Goal: Task Accomplishment & Management: Manage account settings

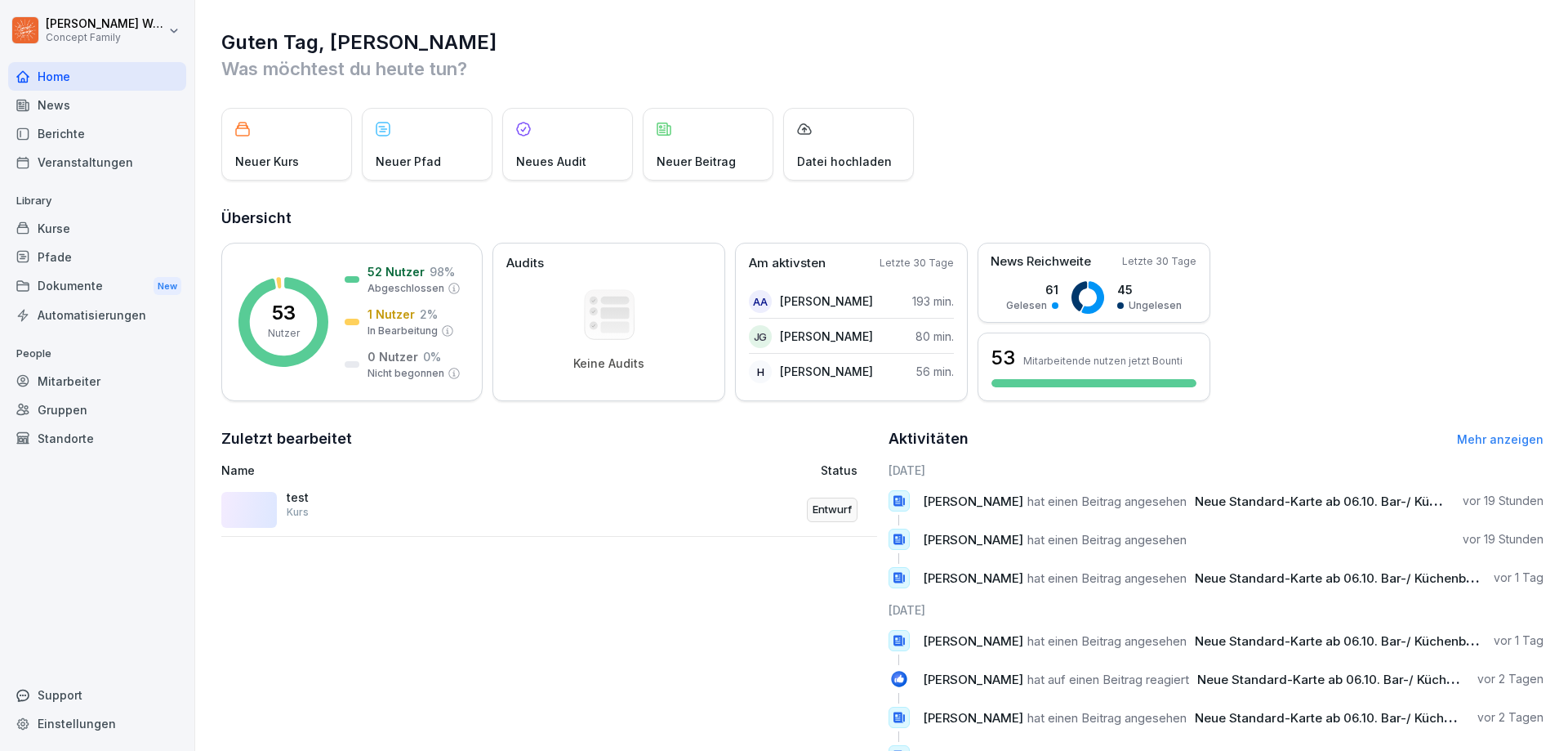
click at [75, 130] on div "Berichte" at bounding box center [97, 134] width 178 height 28
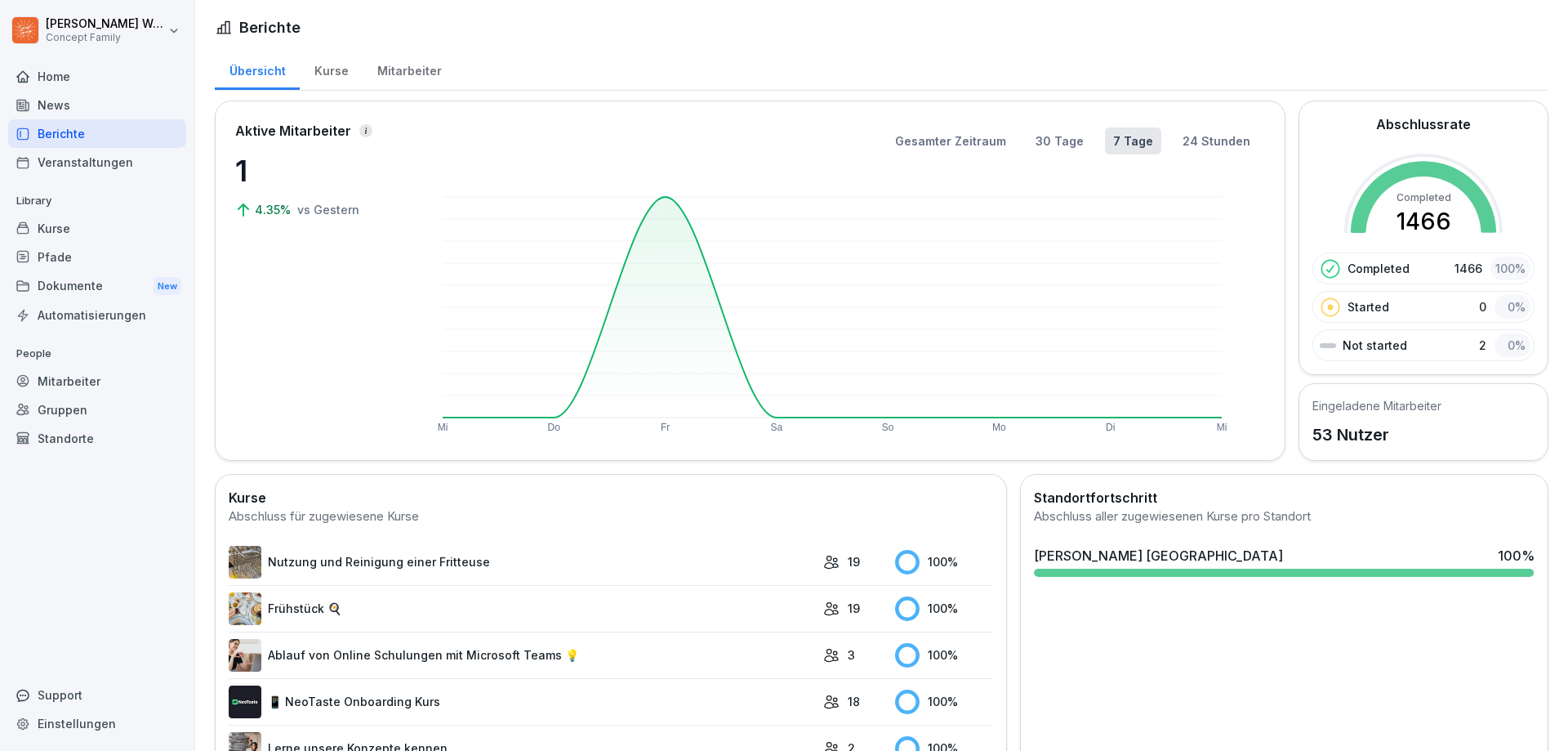
click at [384, 71] on div "Mitarbeiter" at bounding box center [408, 69] width 93 height 42
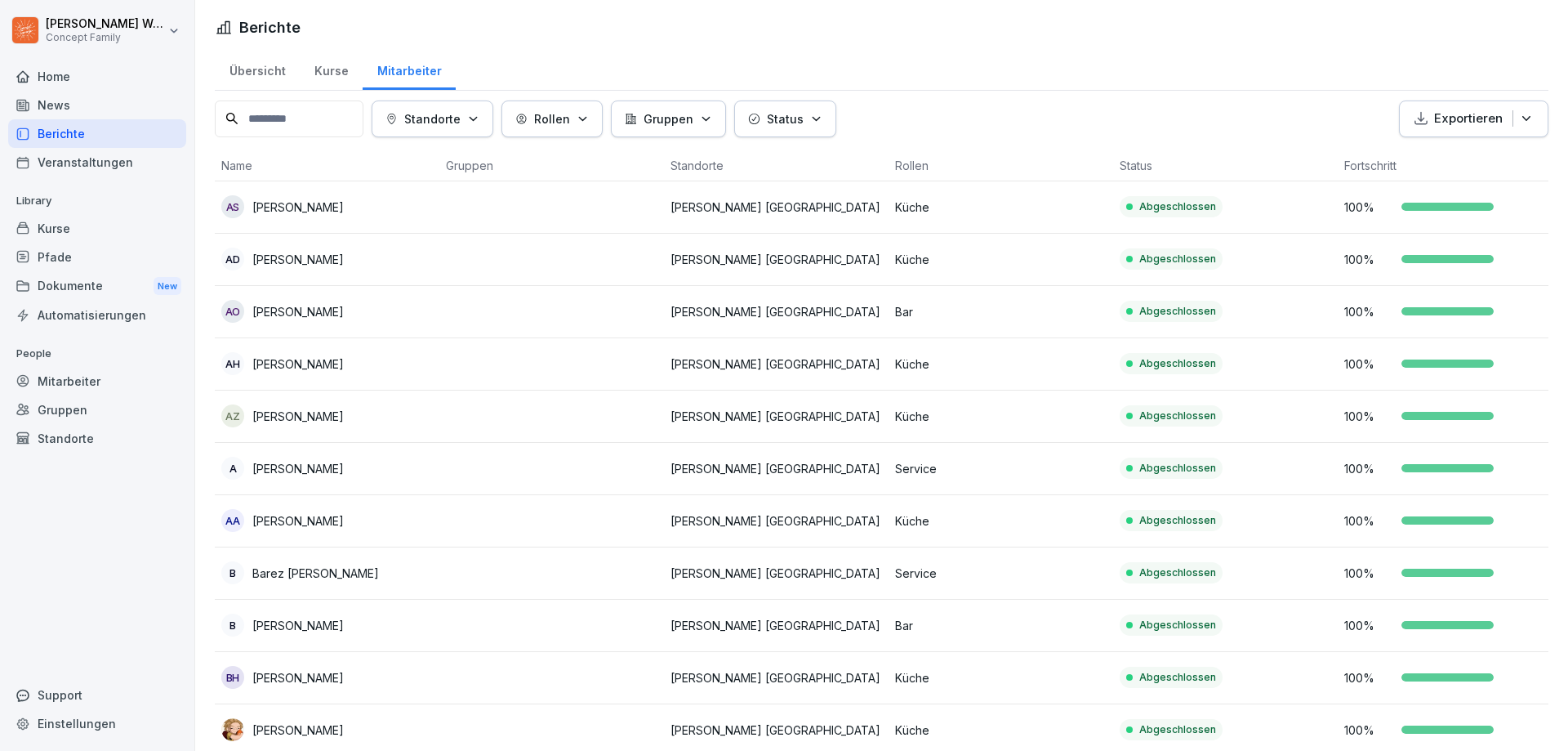
click at [313, 123] on input at bounding box center [289, 119] width 149 height 37
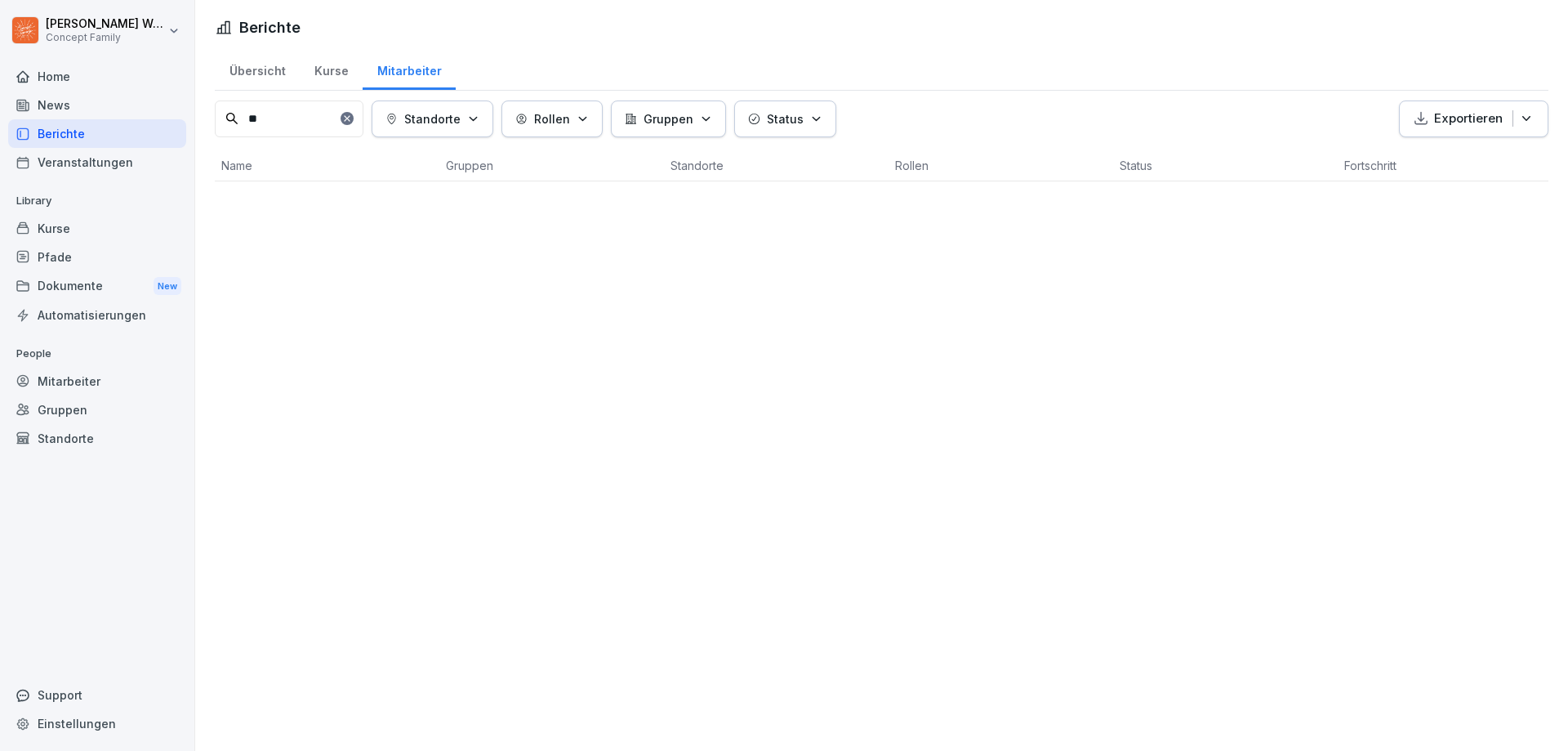
type input "*"
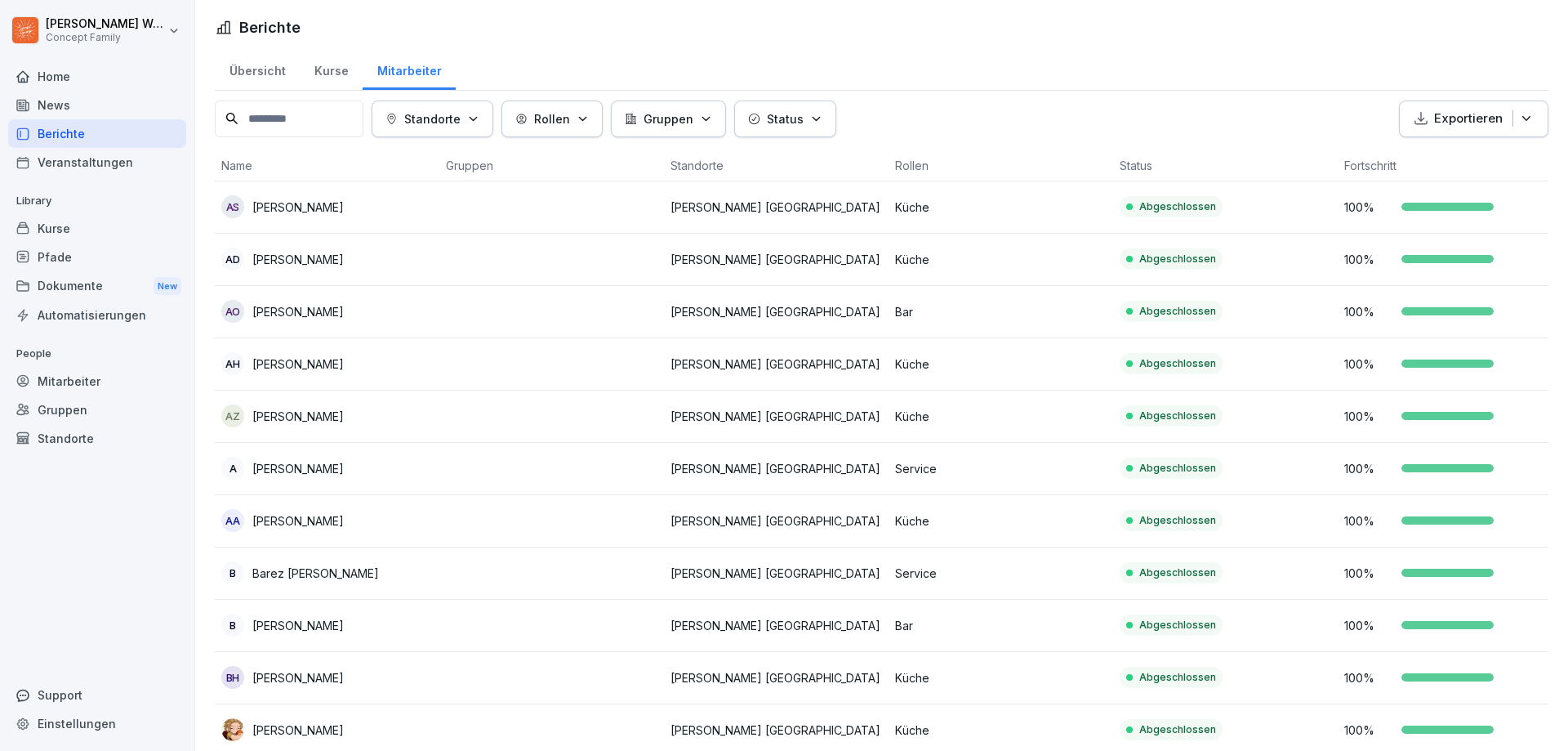
click at [328, 69] on div "Kurse" at bounding box center [331, 69] width 63 height 42
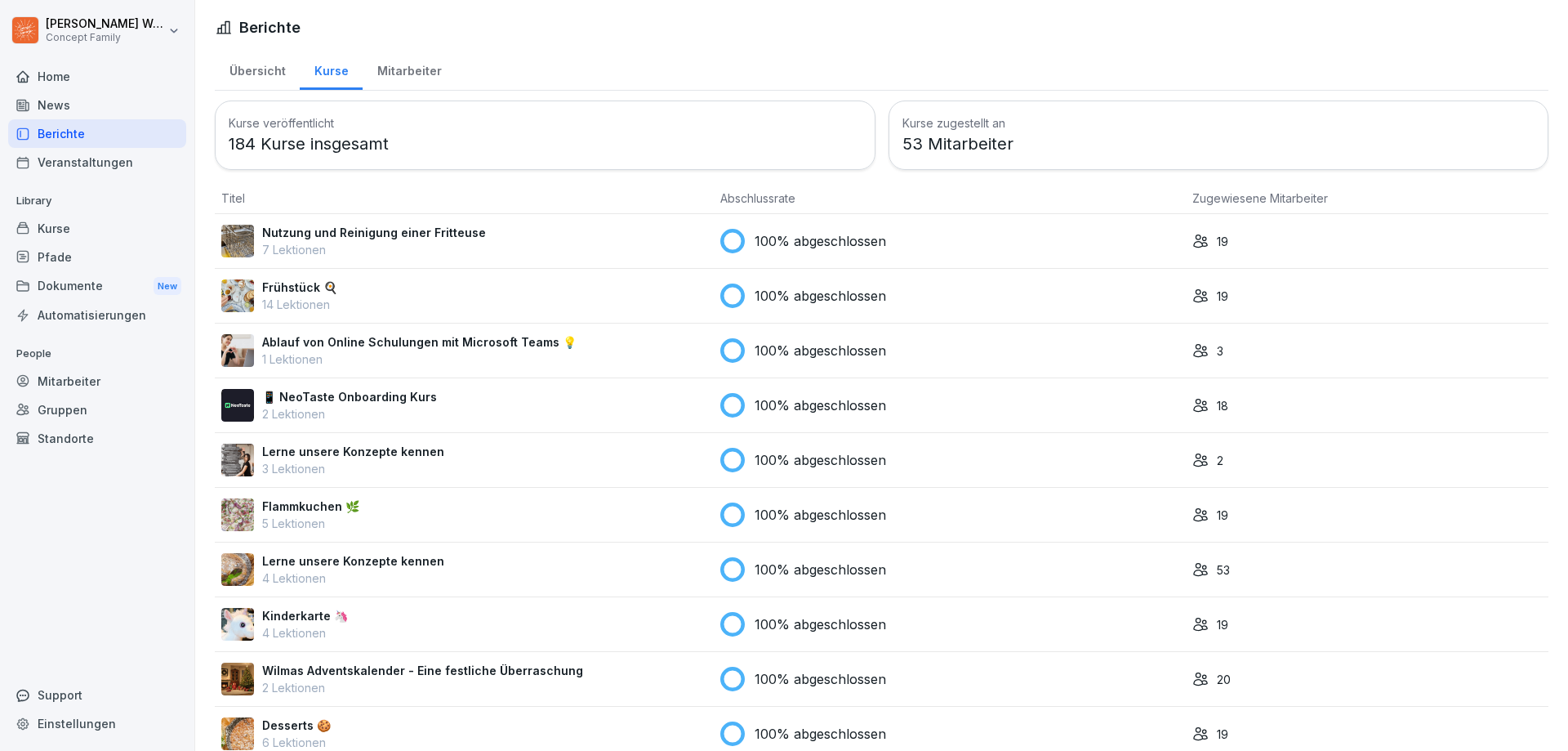
click at [412, 70] on div "Mitarbeiter" at bounding box center [408, 69] width 93 height 42
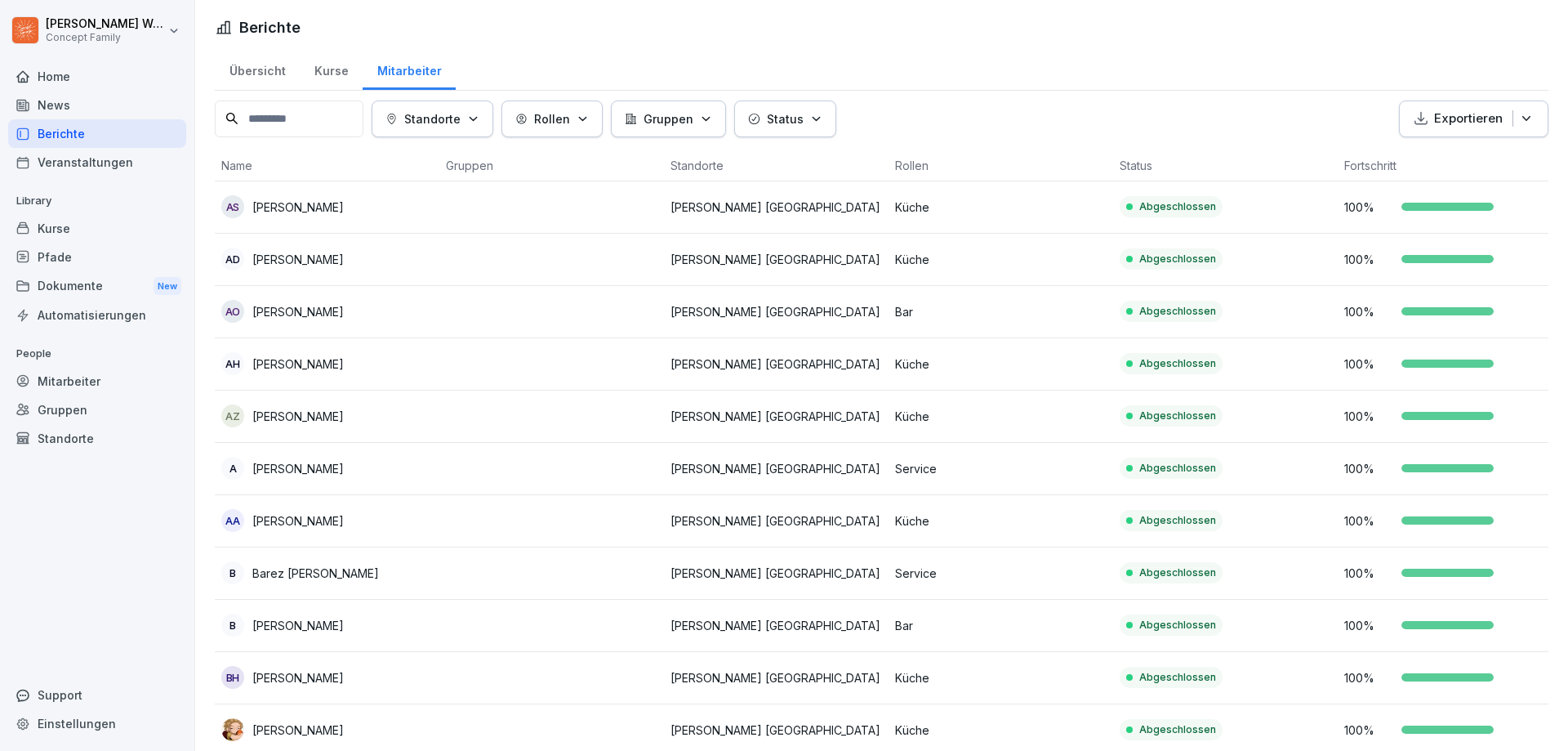
click at [241, 73] on div "Übersicht" at bounding box center [257, 69] width 85 height 42
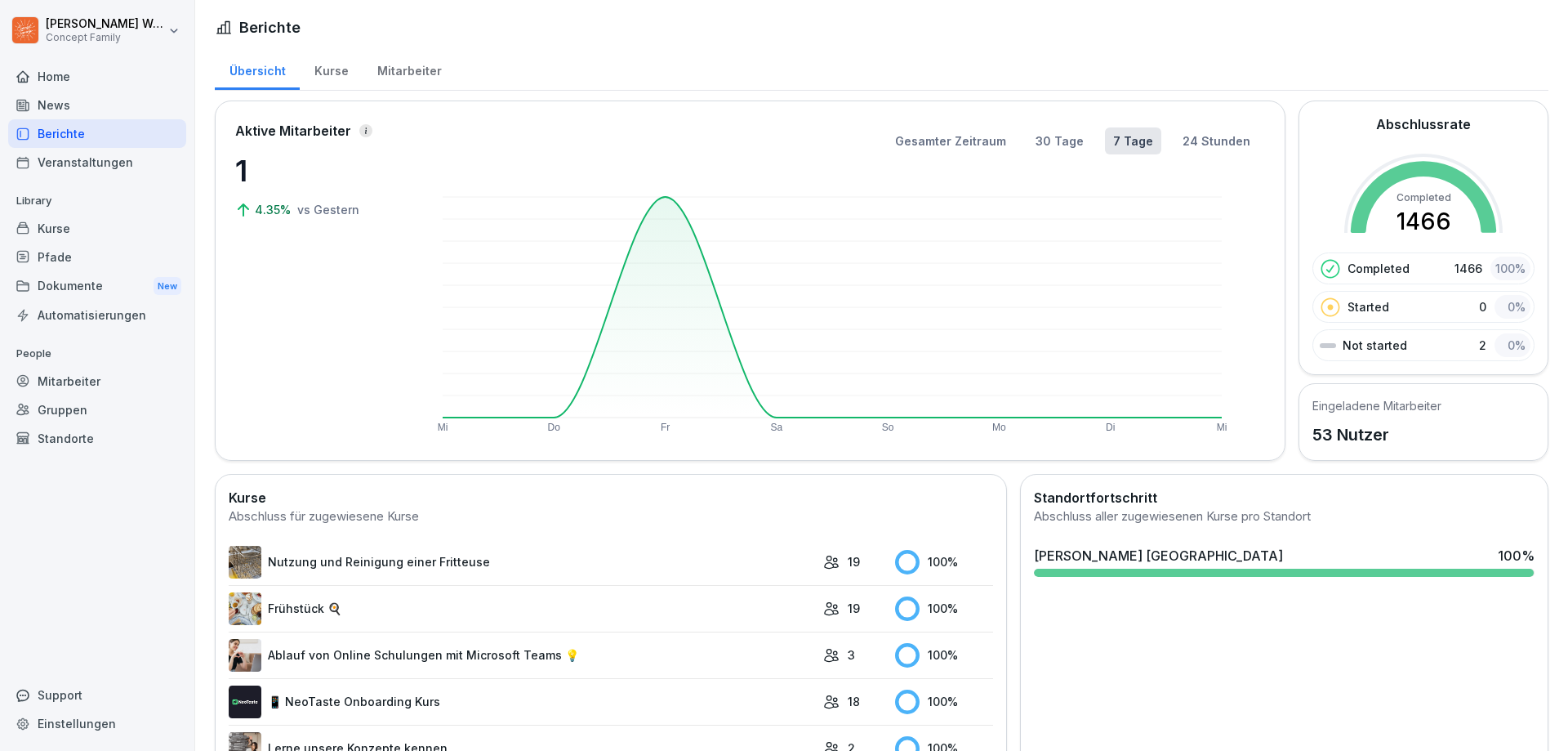
click at [65, 385] on div "Mitarbeiter" at bounding box center [97, 381] width 178 height 28
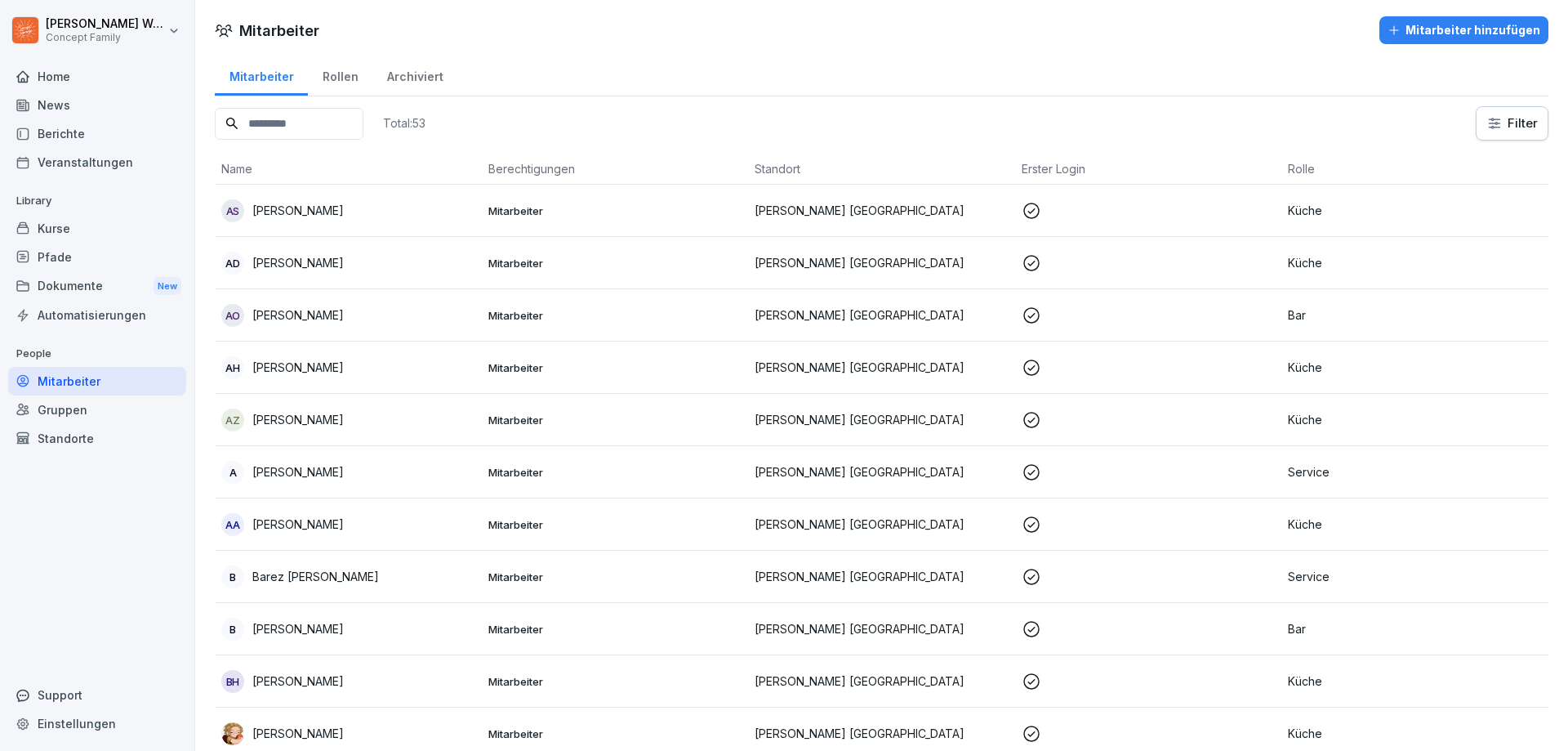
click at [299, 117] on input at bounding box center [289, 124] width 149 height 32
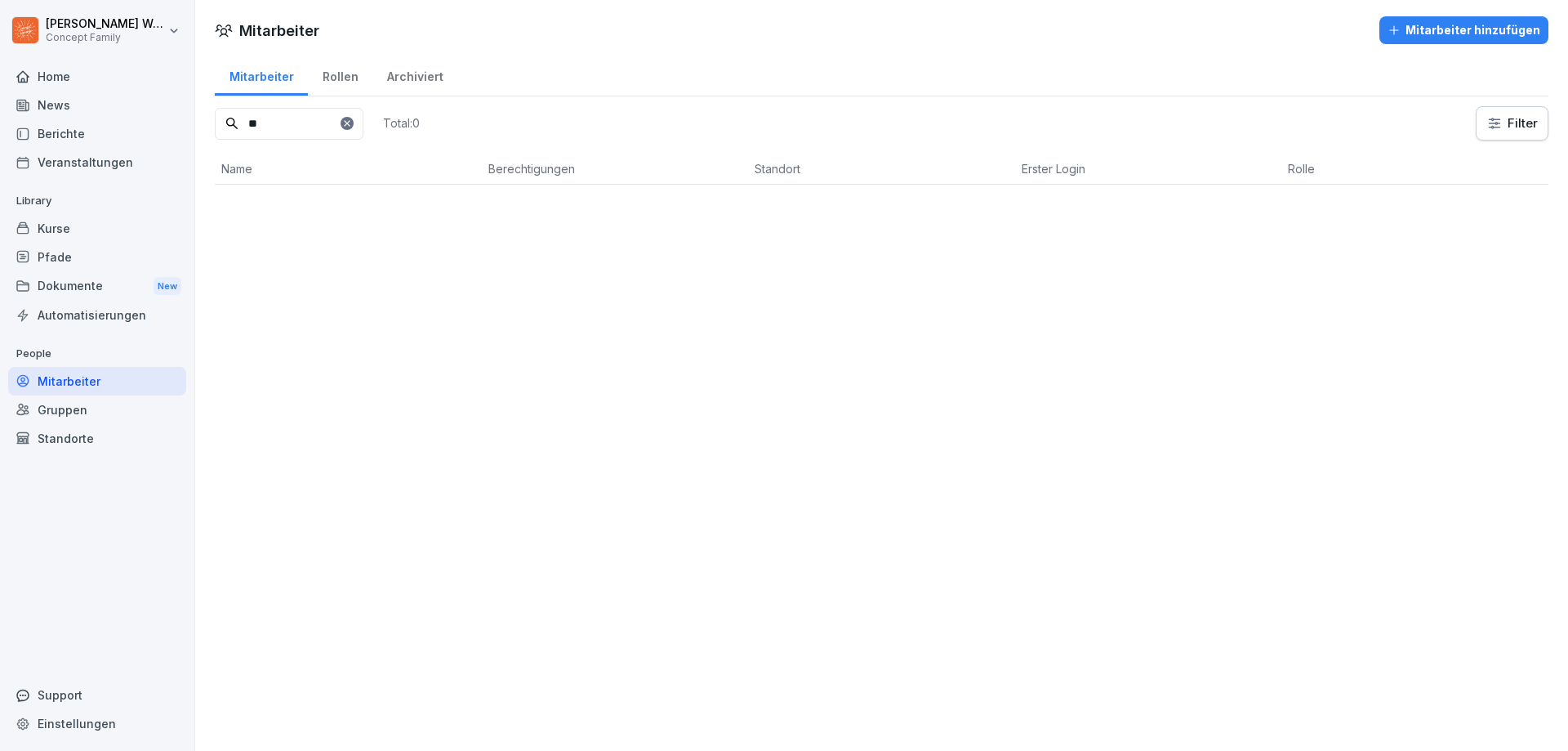
type input "*"
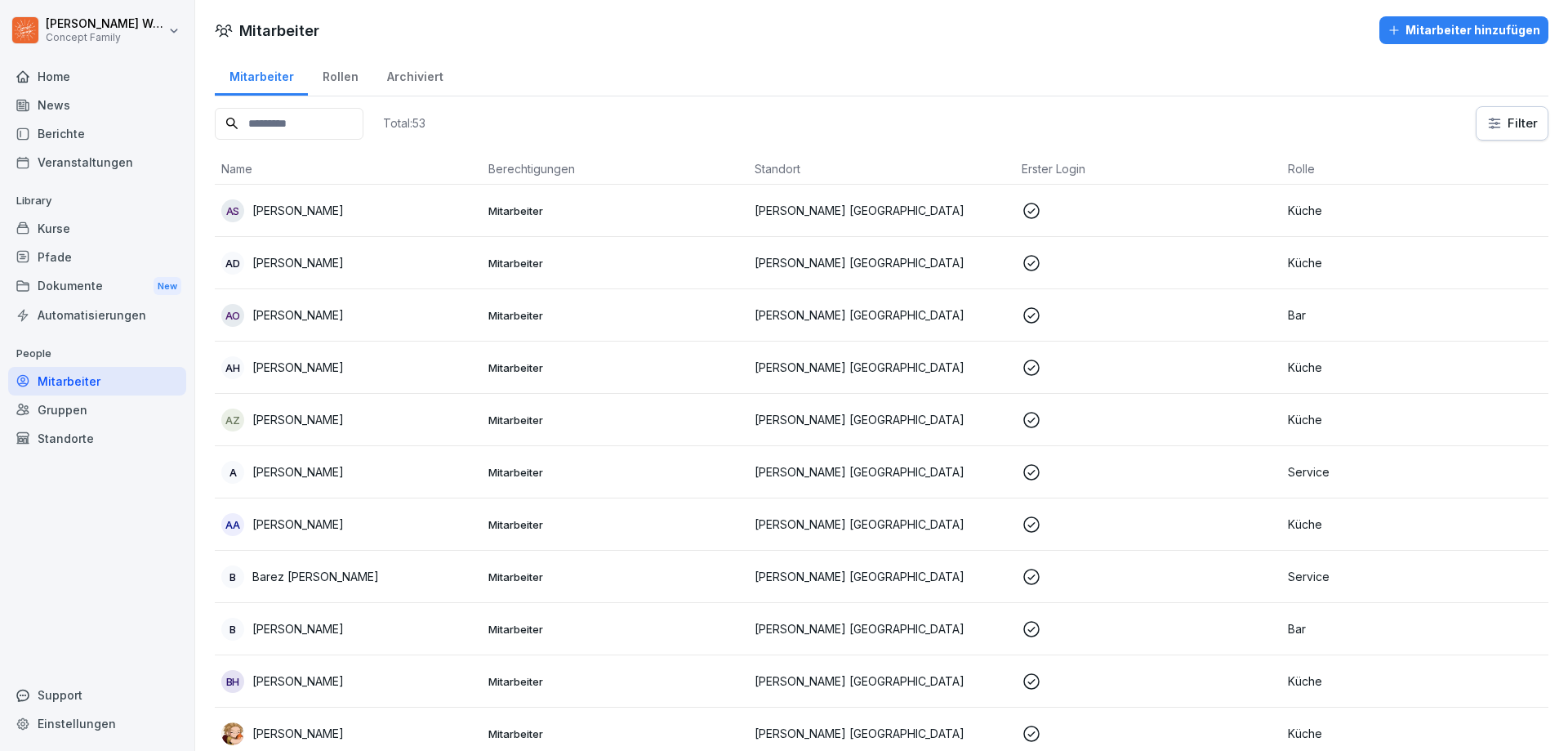
click at [60, 134] on div "Berichte" at bounding box center [97, 134] width 178 height 28
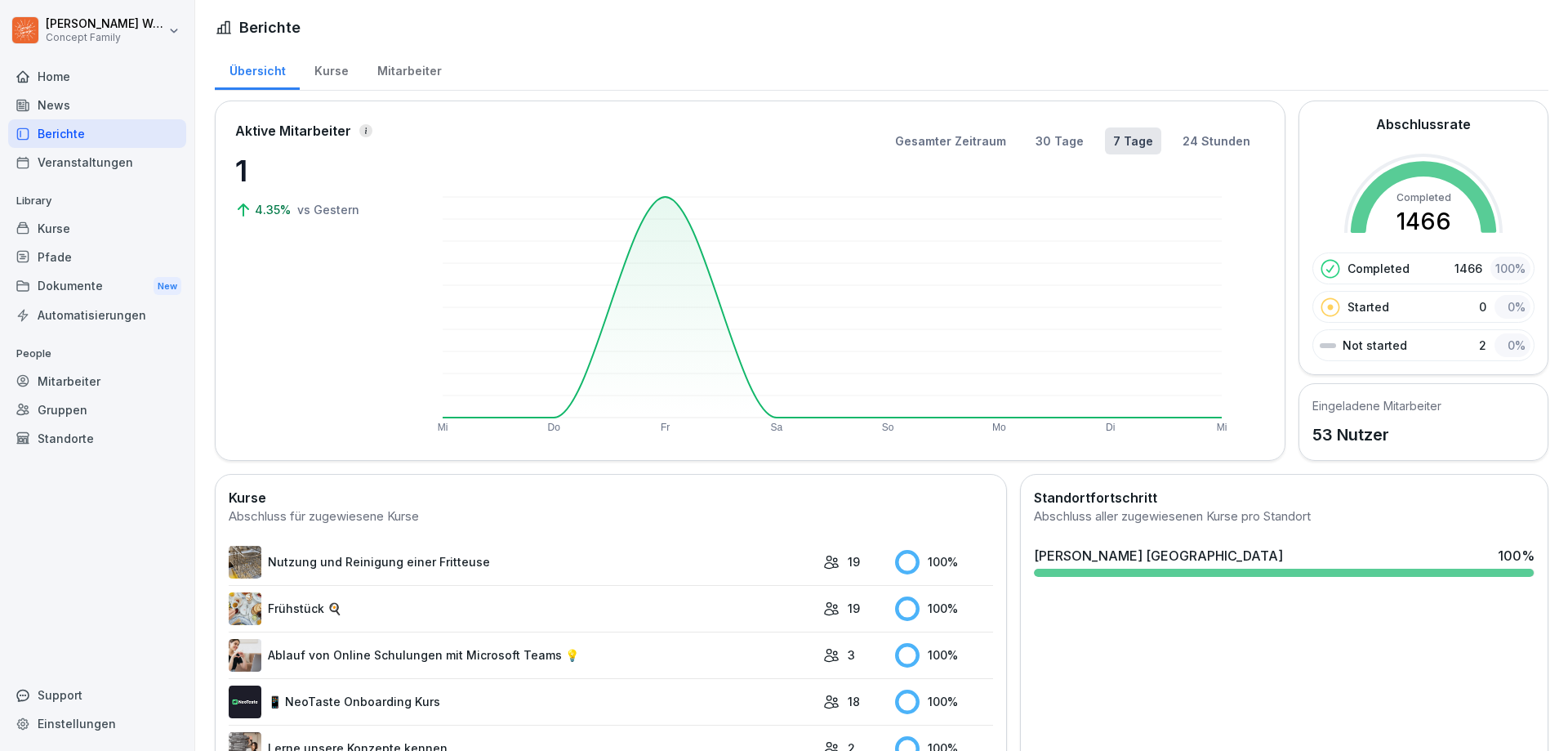
click at [316, 68] on div "Kurse" at bounding box center [331, 69] width 63 height 42
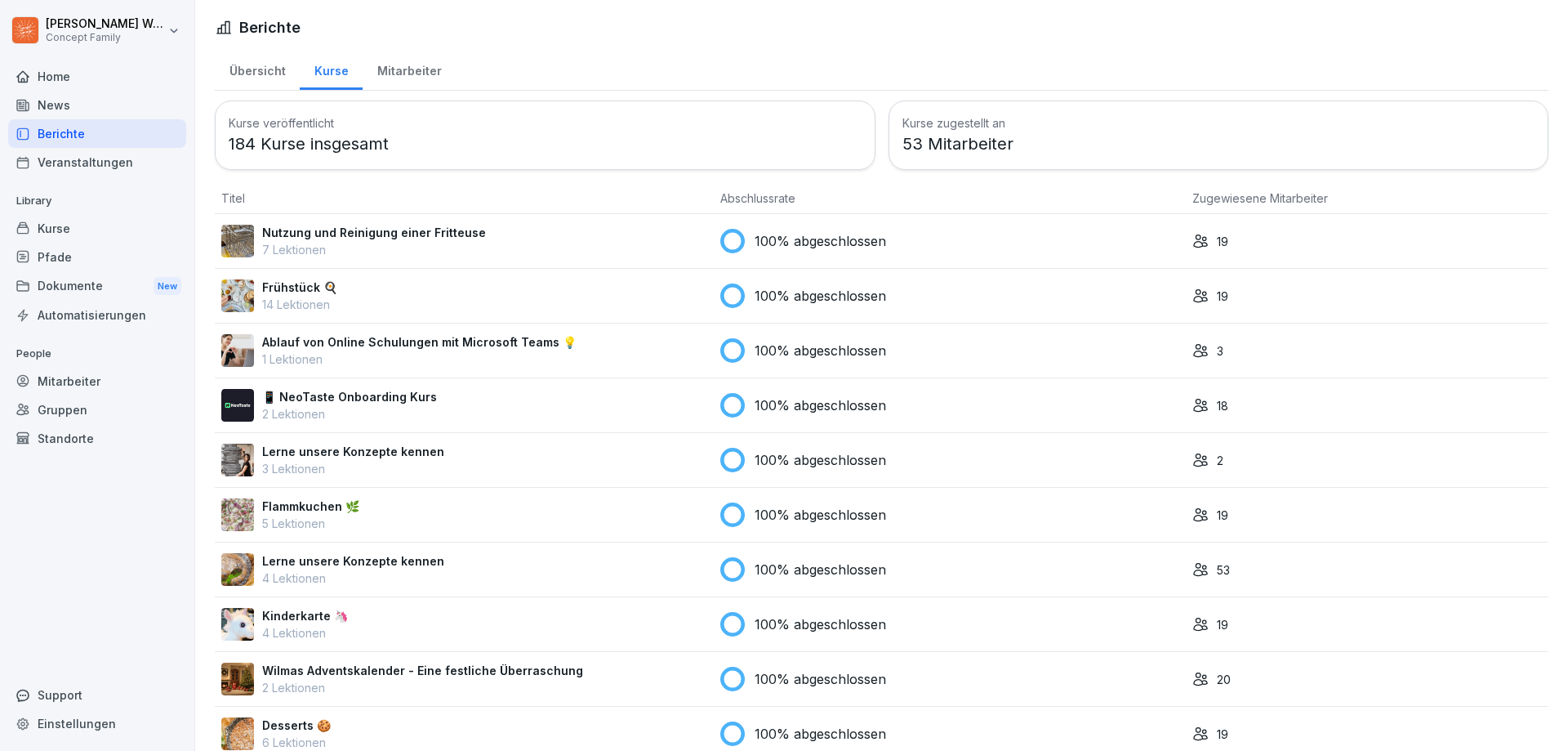
click at [392, 73] on div "Mitarbeiter" at bounding box center [408, 69] width 93 height 42
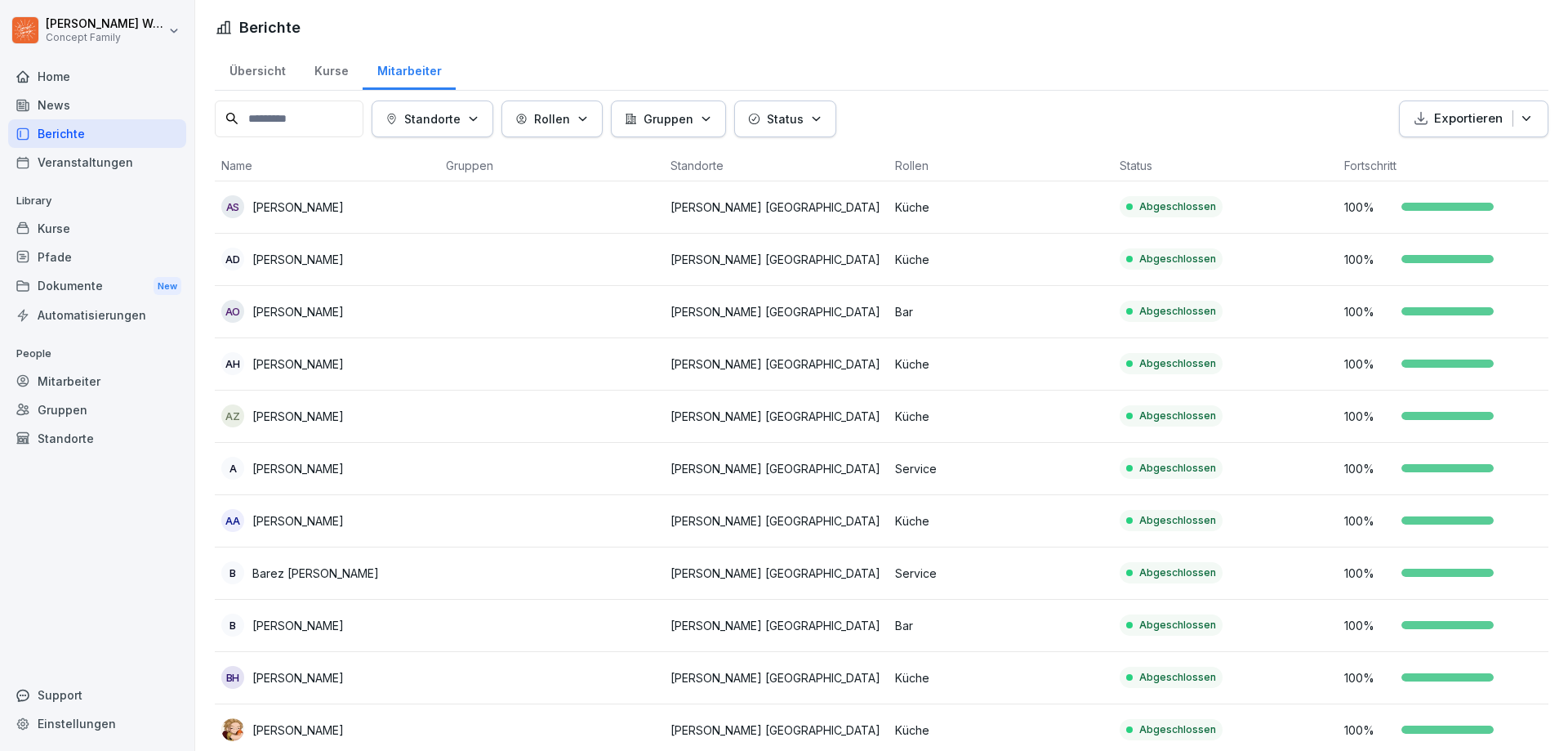
click at [818, 115] on icon "button" at bounding box center [816, 119] width 13 height 13
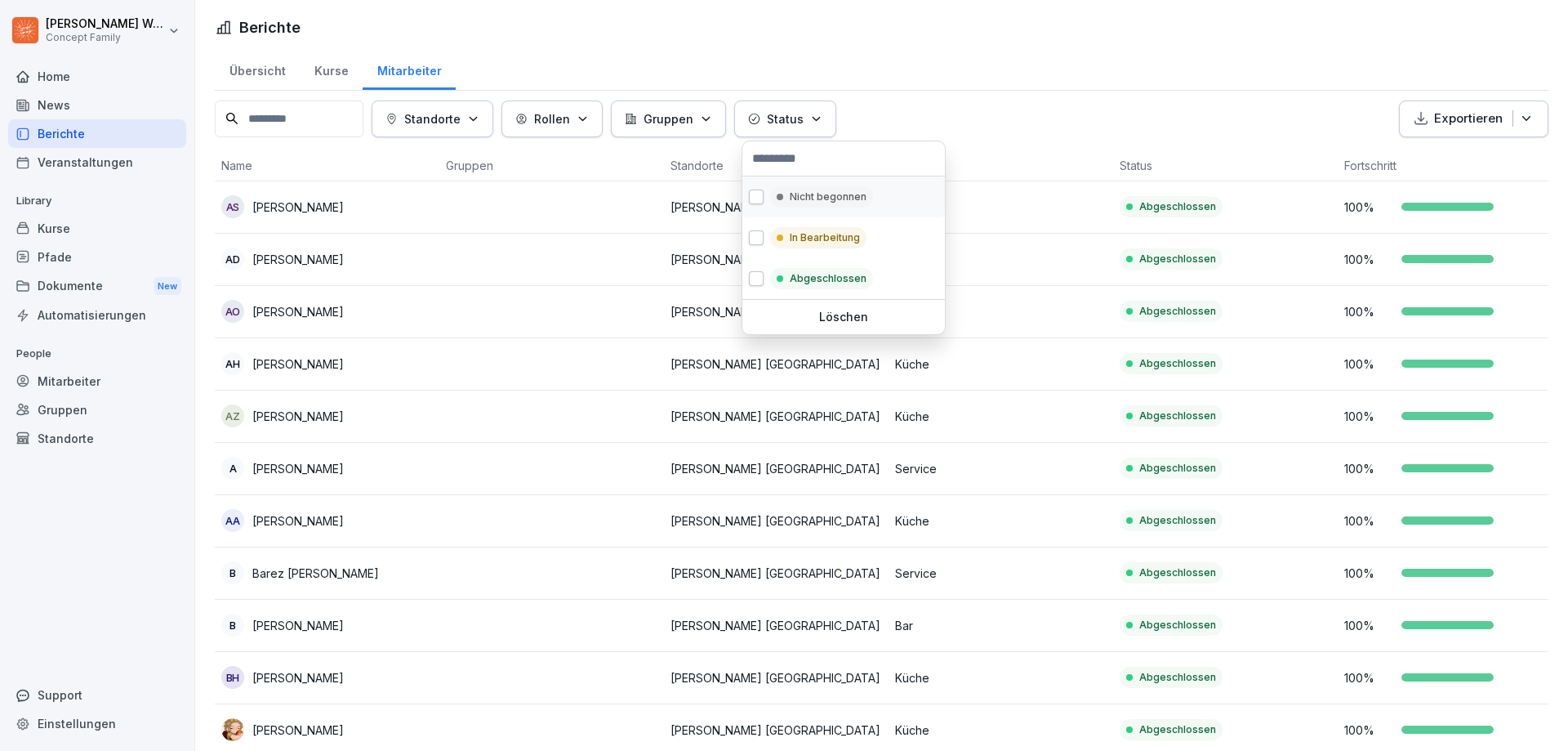
click at [836, 197] on p "Nicht begonnen" at bounding box center [828, 197] width 77 height 15
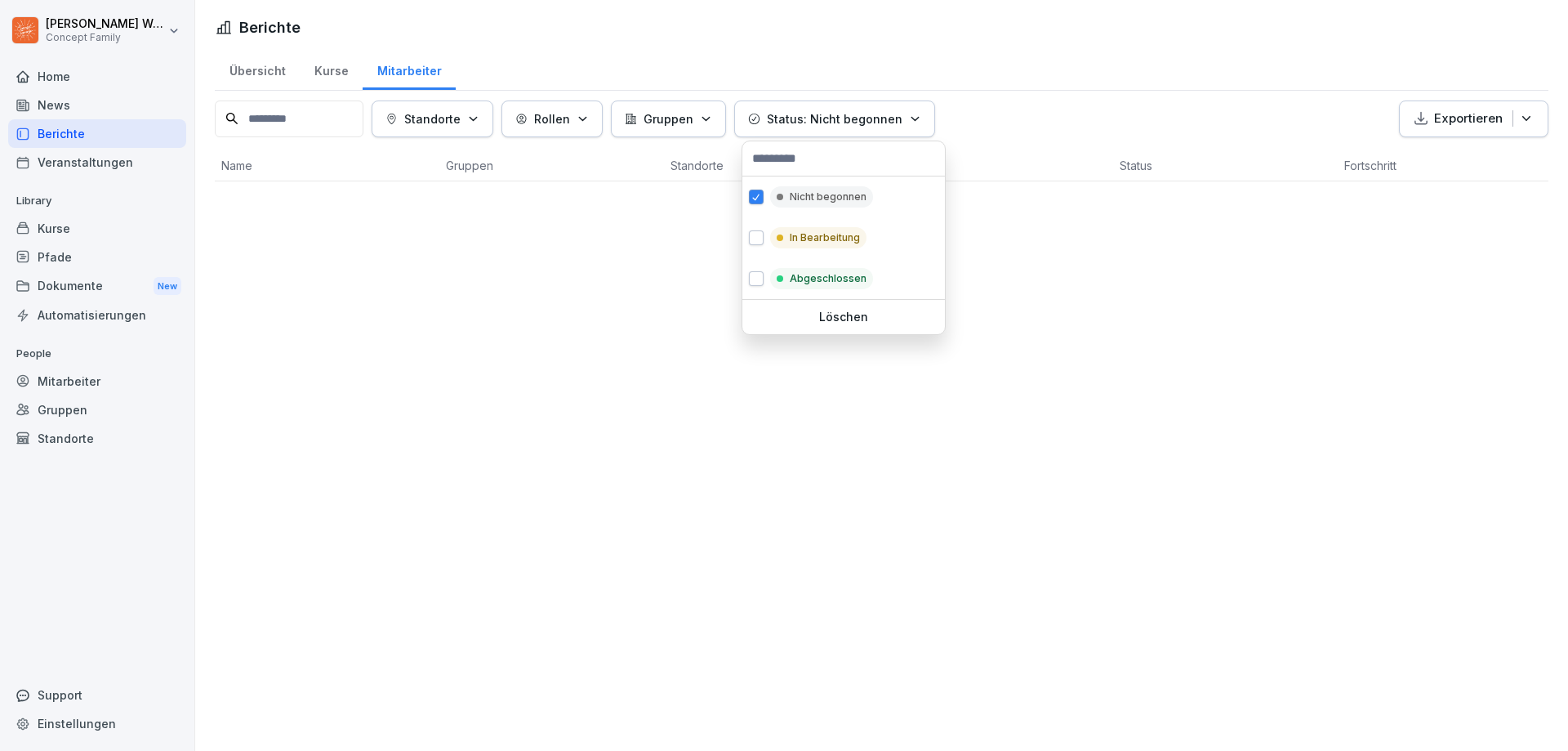
click at [878, 118] on p "Status: Nicht begonnen" at bounding box center [834, 119] width 135 height 18
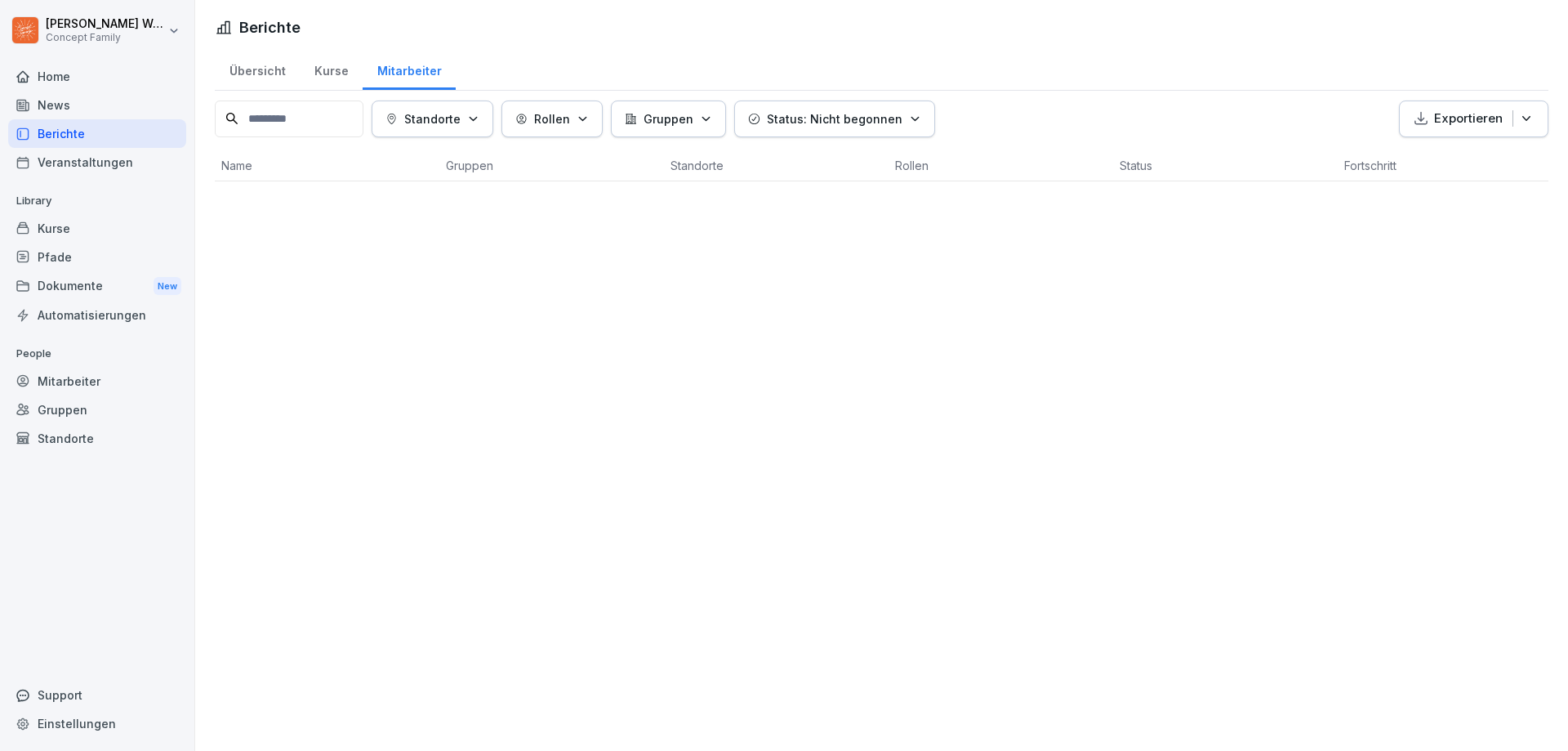
click at [840, 114] on p "Status: Nicht begonnen" at bounding box center [834, 119] width 135 height 18
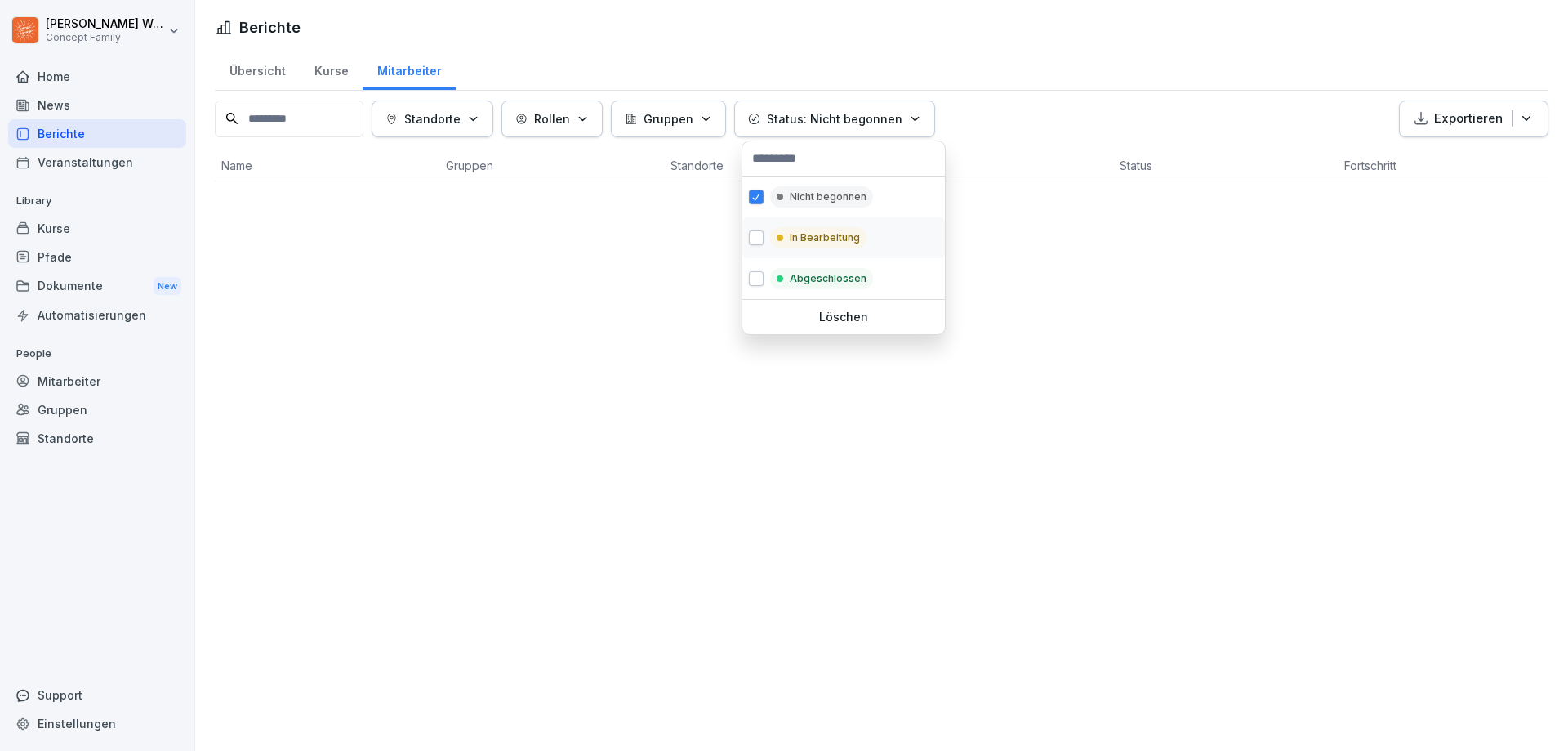
click at [816, 233] on p "In Bearbeitung" at bounding box center [825, 238] width 70 height 15
click at [1119, 114] on html "[PERSON_NAME] Concept Family Home News Berichte Veranstaltungen Library Kurse P…" at bounding box center [784, 375] width 1568 height 751
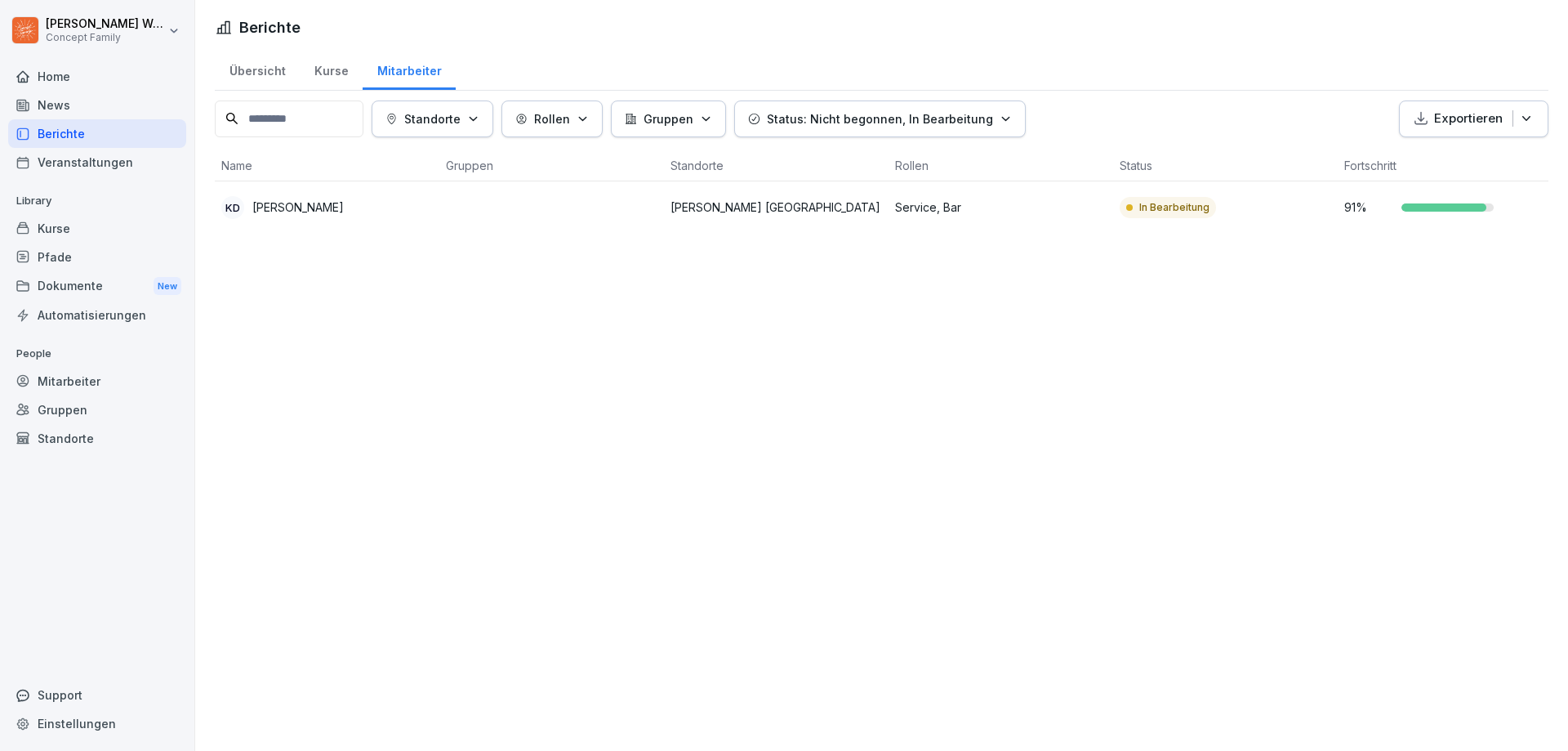
click at [1181, 206] on p "In Bearbeitung" at bounding box center [1174, 208] width 70 height 15
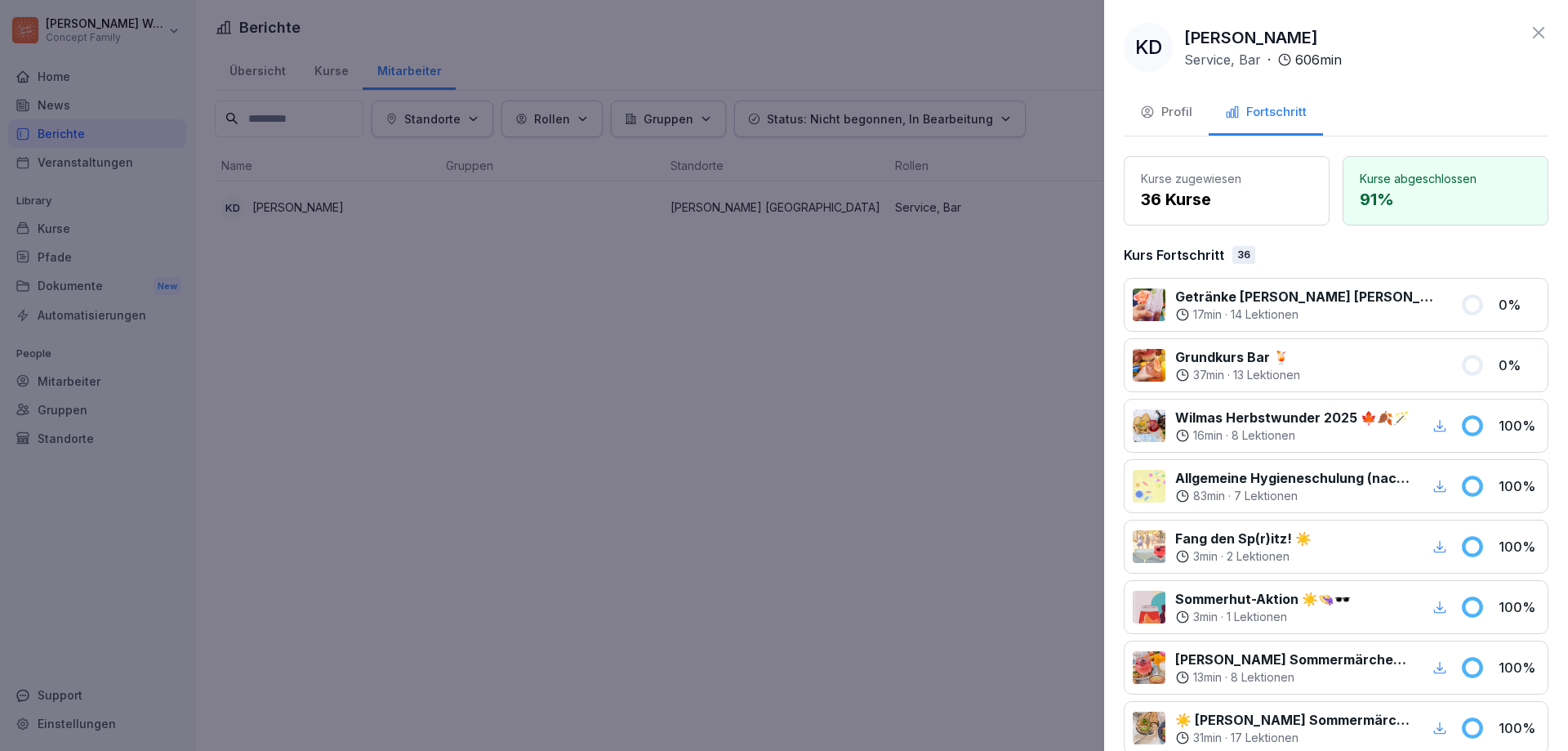
click at [1170, 110] on div "Profil" at bounding box center [1166, 112] width 53 height 18
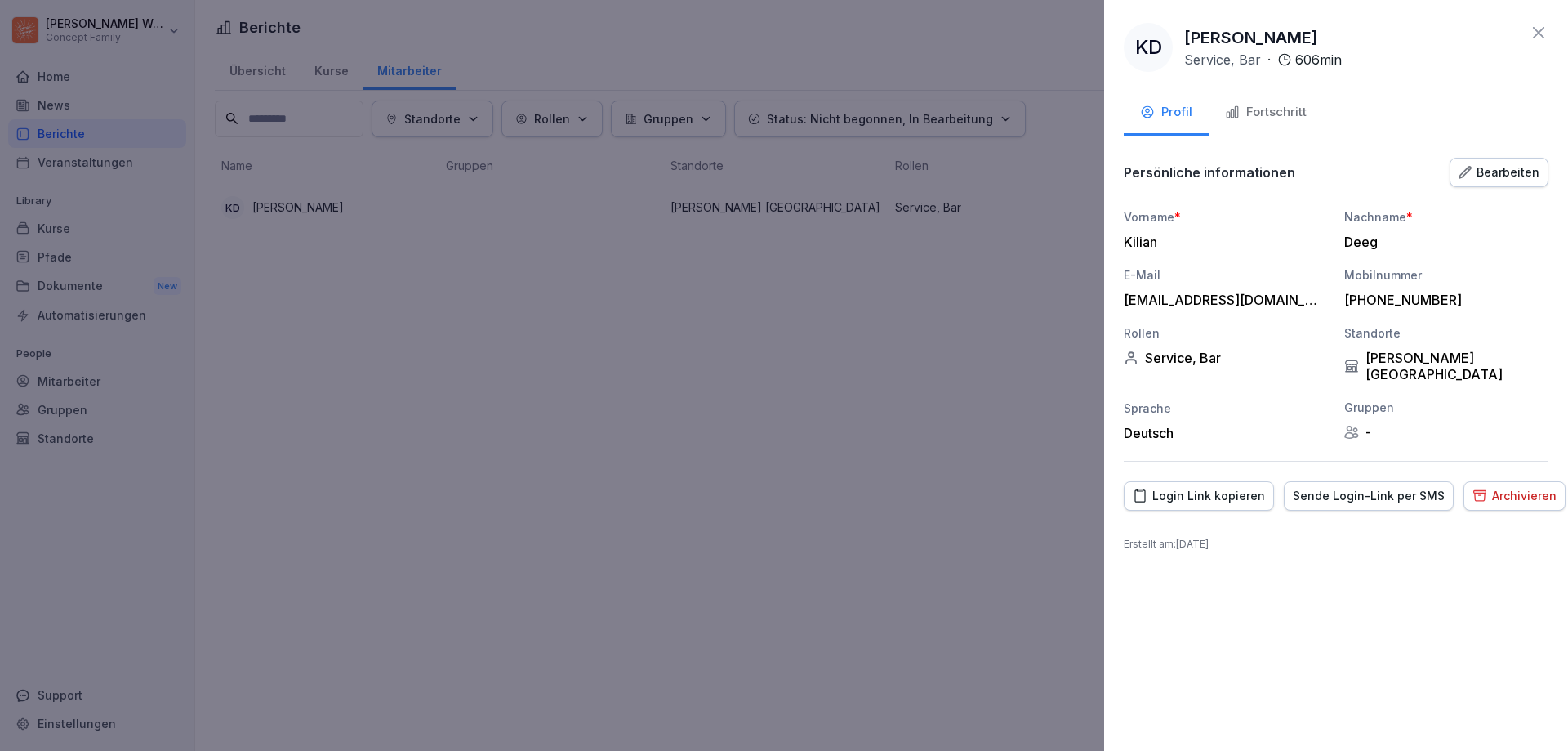
click at [1541, 32] on icon at bounding box center [1538, 32] width 19 height 19
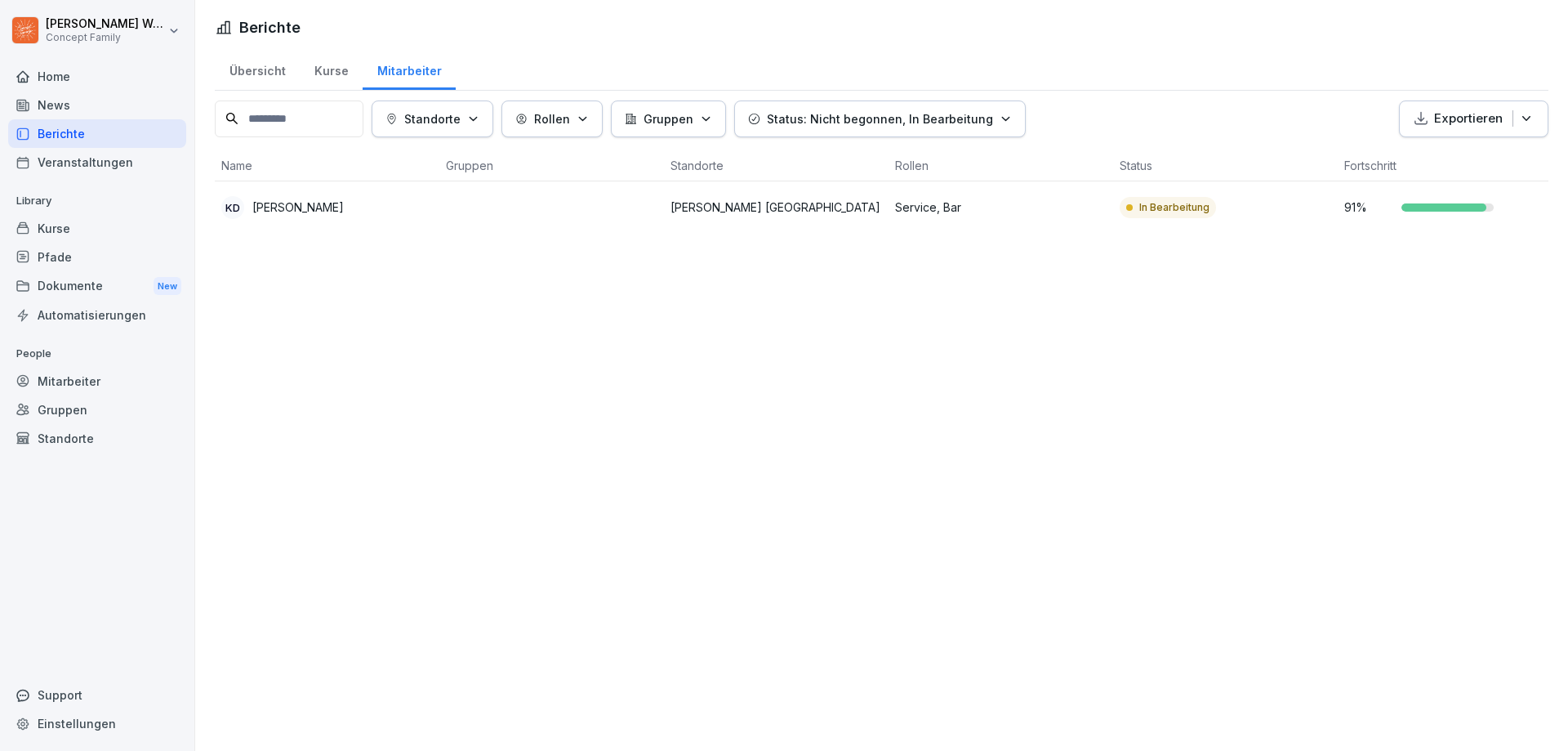
click at [114, 25] on html "[PERSON_NAME] Concept Family Home News Berichte Veranstaltungen Library Kurse P…" at bounding box center [784, 375] width 1568 height 751
click at [105, 97] on div "Abmelden" at bounding box center [104, 104] width 162 height 30
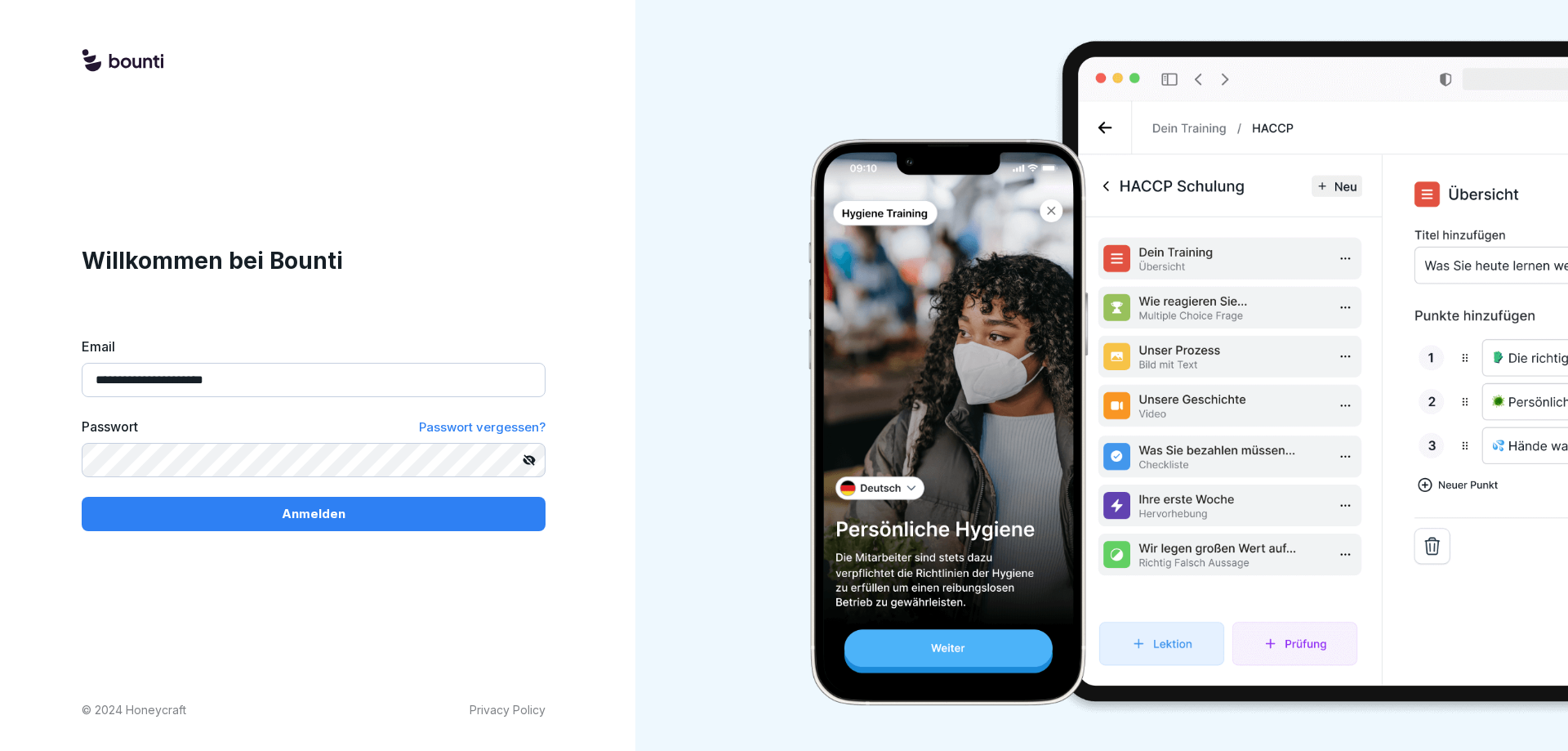
click at [258, 381] on input "**********" at bounding box center [314, 379] width 464 height 34
type input "**********"
click at [273, 510] on div "Anmelden" at bounding box center [313, 514] width 438 height 18
